Goal: Navigation & Orientation: Find specific page/section

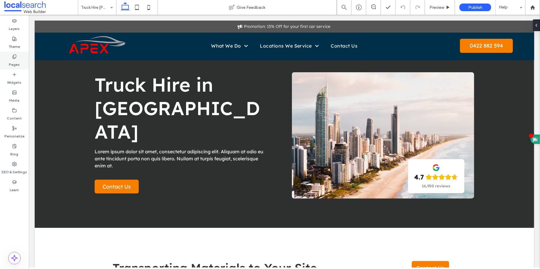
click at [20, 56] on div "Pages" at bounding box center [14, 61] width 29 height 18
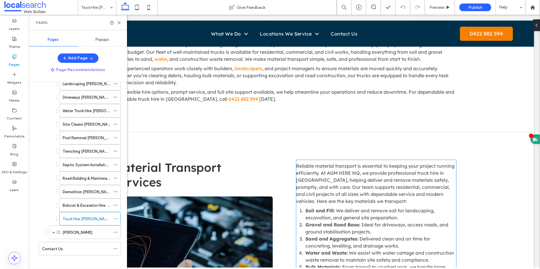
scroll to position [404, 0]
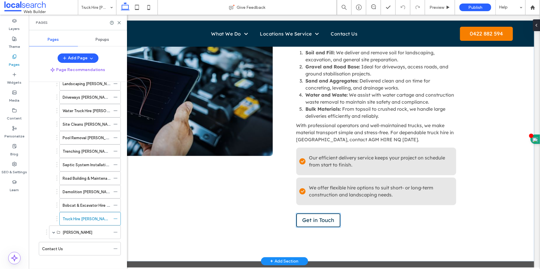
click at [323, 224] on link "Get in Touch" at bounding box center [318, 220] width 44 height 14
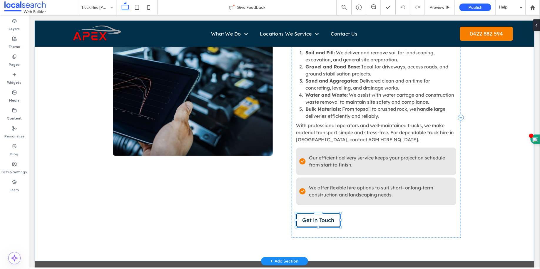
click at [323, 224] on div "Get in Touch" at bounding box center [318, 220] width 44 height 14
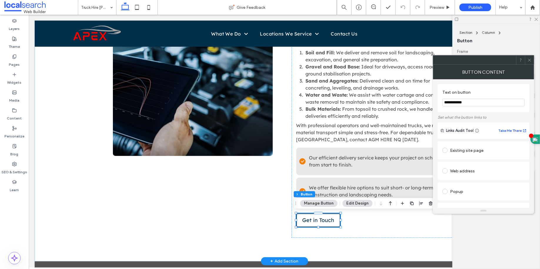
type input "**"
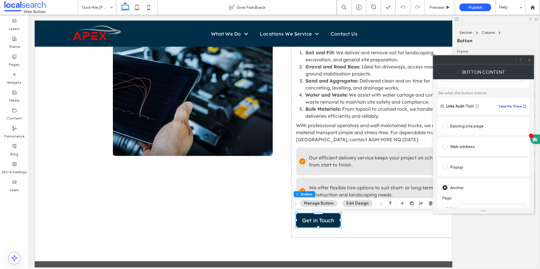
scroll to position [66, 0]
click at [530, 63] on span at bounding box center [530, 60] width 4 height 9
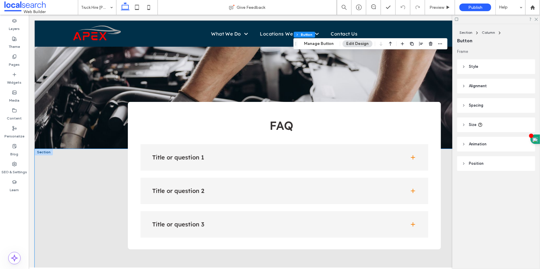
scroll to position [954, 0]
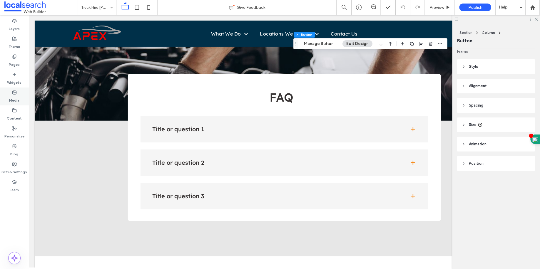
click at [16, 61] on label "Pages" at bounding box center [14, 63] width 11 height 8
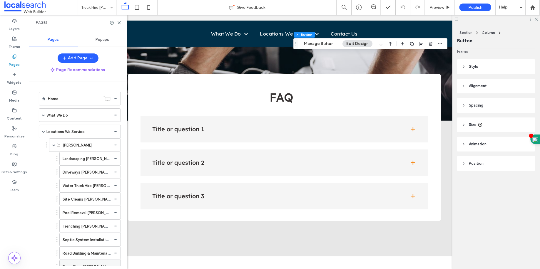
scroll to position [75, 0]
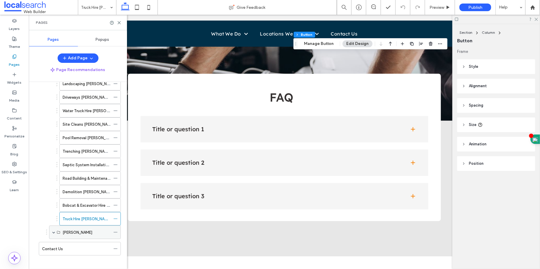
click at [53, 231] on span at bounding box center [53, 232] width 3 height 13
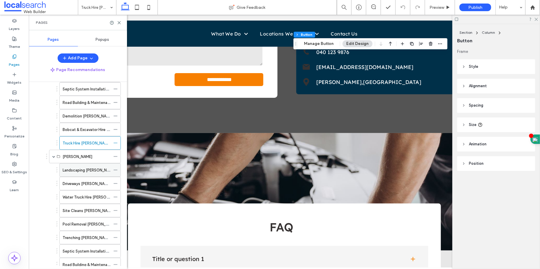
scroll to position [151, 0]
click at [96, 167] on label "Landscaping [PERSON_NAME]" at bounding box center [89, 170] width 53 height 10
